Goal: Transaction & Acquisition: Purchase product/service

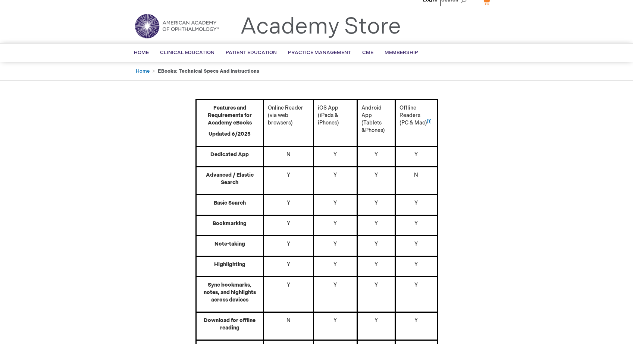
scroll to position [10, 0]
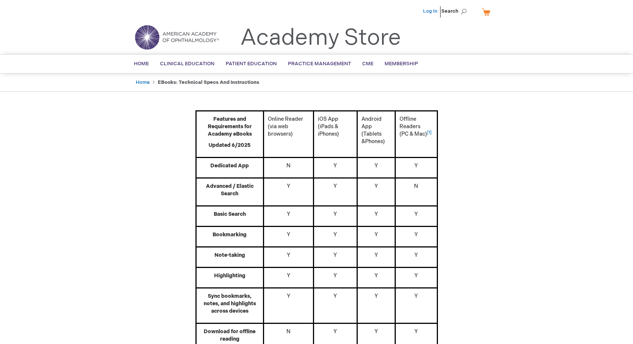
click at [429, 11] on link "Log In" at bounding box center [430, 11] width 15 height 6
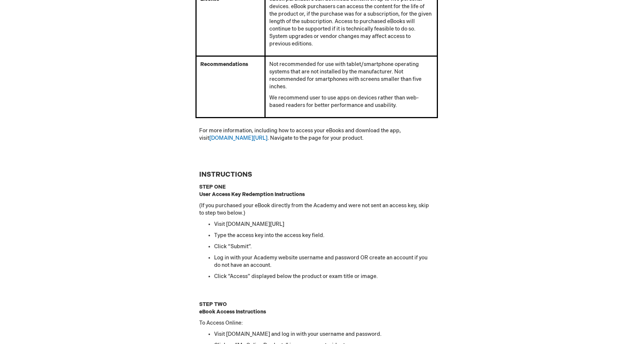
scroll to position [485, 0]
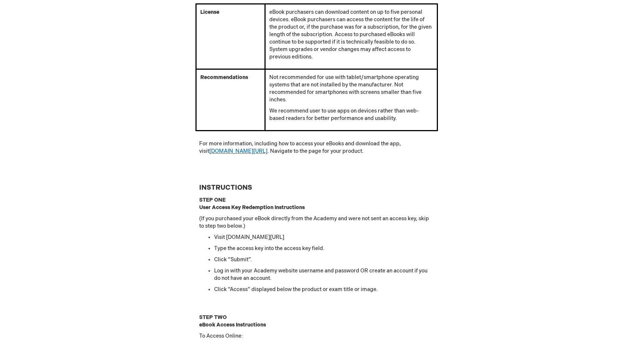
click at [214, 152] on link "[DOMAIN_NAME][URL]" at bounding box center [238, 151] width 58 height 6
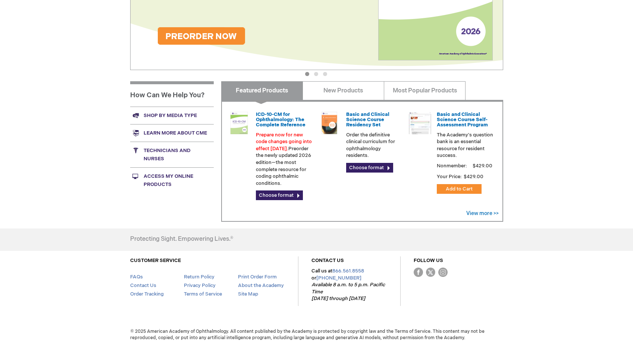
scroll to position [188, 0]
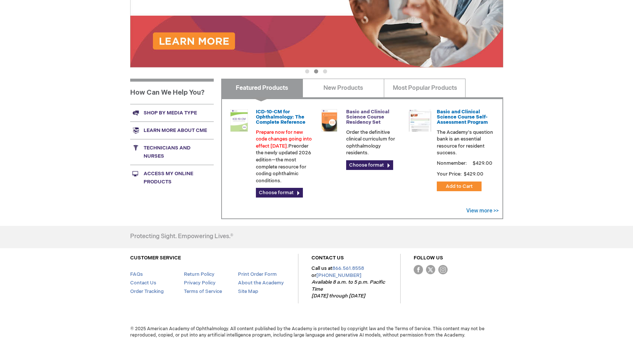
click at [375, 115] on link "Basic and Clinical Science Course Residency Set" at bounding box center [367, 117] width 43 height 17
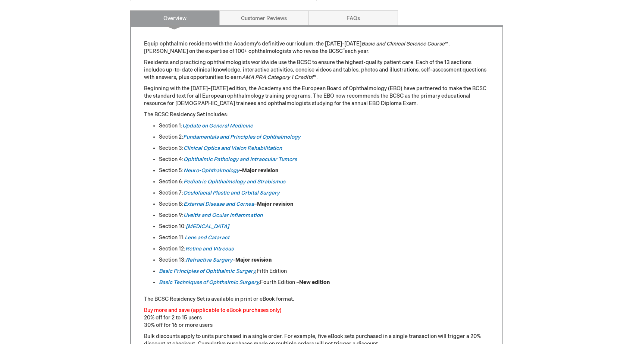
scroll to position [298, 0]
click at [234, 149] on link "Clinical Optics and Vision Rehabilitation" at bounding box center [233, 148] width 98 height 6
